Goal: Transaction & Acquisition: Purchase product/service

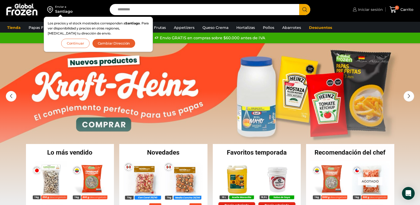
click at [375, 10] on span "Iniciar sesión" at bounding box center [370, 9] width 26 height 5
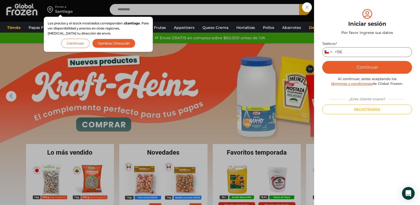
click at [374, 56] on input "Teléfono *" at bounding box center [367, 52] width 90 height 10
type input "*********"
click at [357, 70] on button "Continuar" at bounding box center [367, 67] width 90 height 13
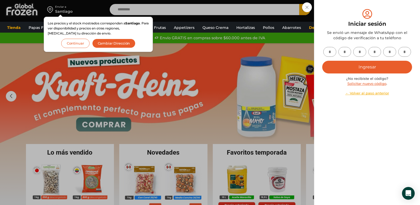
click at [330, 52] on input "text" at bounding box center [329, 52] width 13 height 10
type input "*"
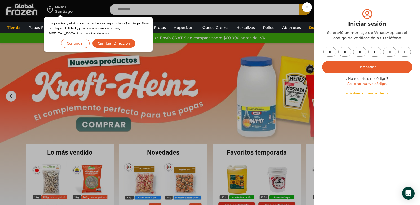
type input "*"
click at [373, 66] on button "Ingresar" at bounding box center [367, 67] width 90 height 13
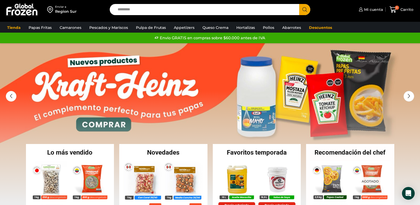
click at [189, 12] on input "Search input" at bounding box center [206, 9] width 182 height 11
type input "******"
click at [299, 4] on button "Search" at bounding box center [304, 9] width 11 height 11
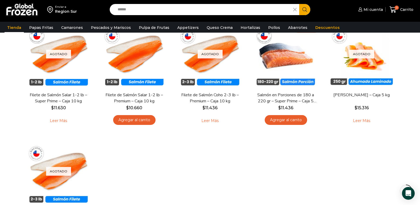
scroll to position [59, 0]
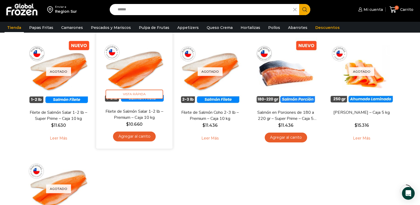
click at [144, 136] on link "Agregar al carrito" at bounding box center [134, 136] width 43 height 10
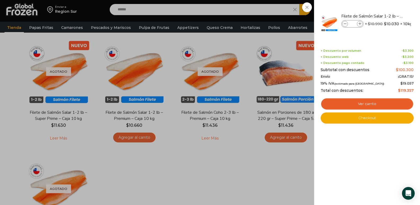
click at [388, 16] on div "1 Carrito 1 1 Shopping Cart *" at bounding box center [401, 9] width 26 height 12
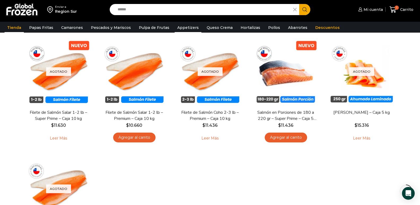
click at [181, 29] on link "Appetizers" at bounding box center [188, 28] width 27 height 10
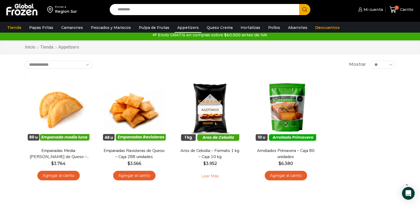
scroll to position [8, 0]
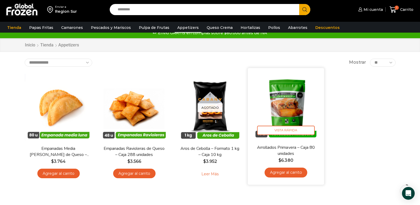
click at [293, 171] on link "Agregar al carrito" at bounding box center [285, 172] width 43 height 10
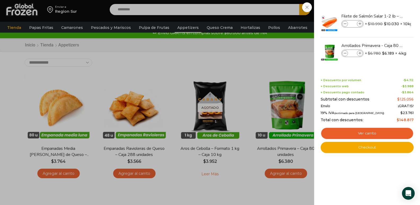
click at [388, 16] on div "2 Carrito 2 2 Shopping Cart *" at bounding box center [401, 9] width 26 height 12
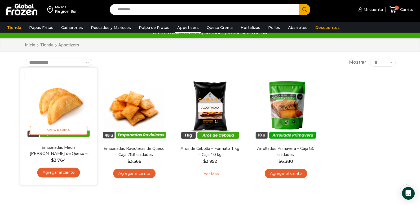
click at [65, 175] on link "Agregar al carrito" at bounding box center [58, 172] width 43 height 10
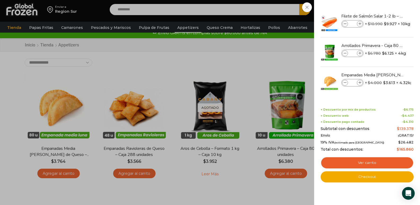
click at [388, 16] on div "3 Carrito 3 3 Shopping Cart *" at bounding box center [401, 9] width 26 height 12
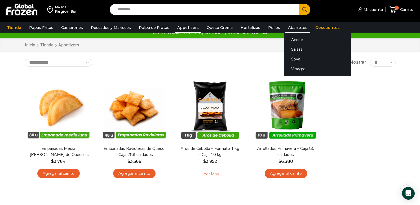
click at [285, 27] on link "Abarrotes" at bounding box center [297, 28] width 25 height 10
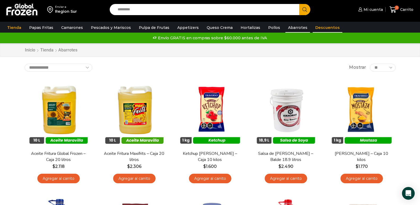
click at [318, 26] on link "Descuentos" at bounding box center [328, 28] width 30 height 10
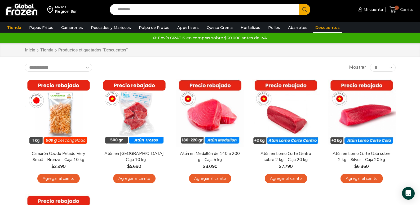
click at [398, 10] on span "3" at bounding box center [393, 9] width 9 height 7
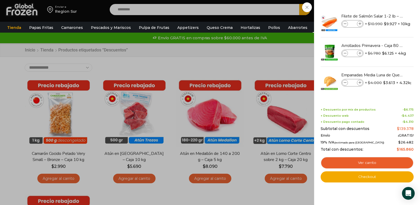
drag, startPoint x: 229, startPoint y: 57, endPoint x: 227, endPoint y: 54, distance: 3.4
click at [388, 16] on div "3 [GEOGRAPHIC_DATA] 3 3 Shopping Cart * $" at bounding box center [401, 9] width 26 height 12
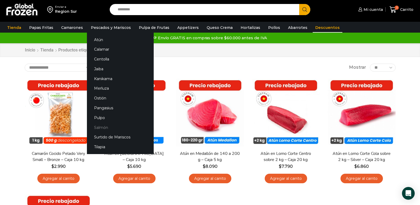
click at [98, 128] on link "Salmón" at bounding box center [120, 127] width 67 height 10
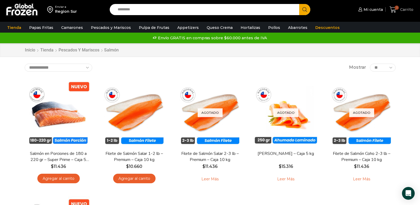
click at [404, 7] on span "Carrito" at bounding box center [406, 9] width 15 height 5
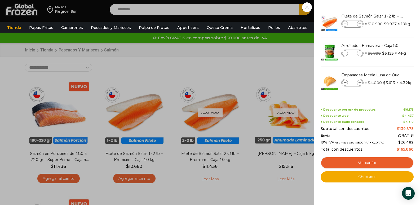
click at [388, 16] on div "3 Carrito 3 3 Shopping Cart * $" at bounding box center [401, 9] width 26 height 12
